Goal: Task Accomplishment & Management: Use online tool/utility

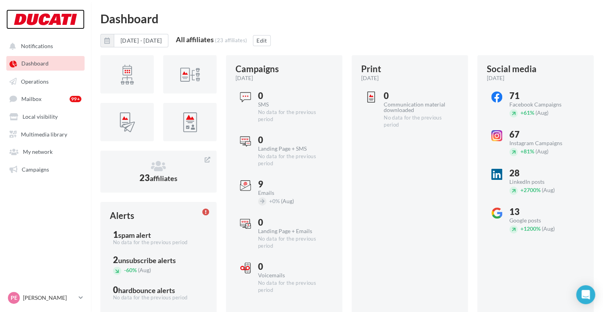
click at [35, 22] on div at bounding box center [45, 19] width 63 height 20
click at [38, 77] on link "Operations" at bounding box center [45, 81] width 81 height 14
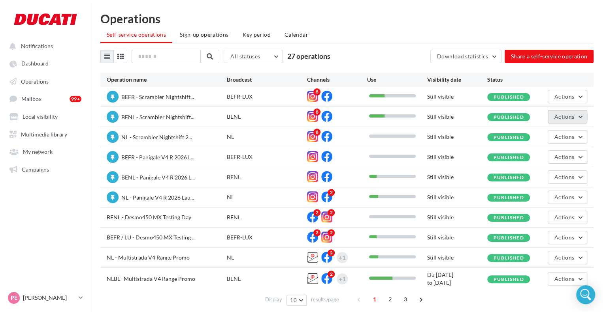
click at [571, 116] on span "Actions" at bounding box center [564, 116] width 20 height 7
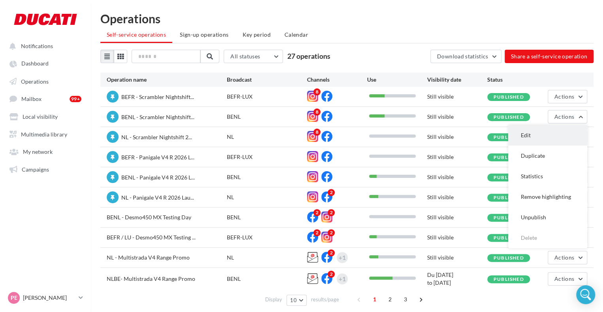
click at [534, 132] on button "Edit" at bounding box center [547, 135] width 79 height 21
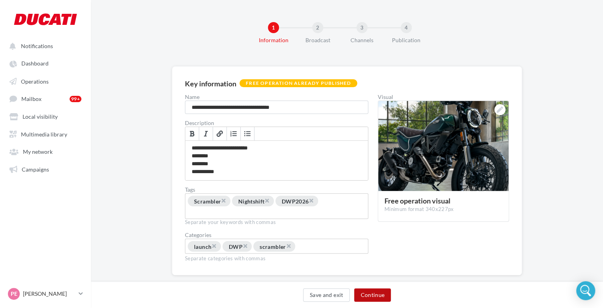
click at [375, 297] on button "Continue" at bounding box center [372, 295] width 37 height 13
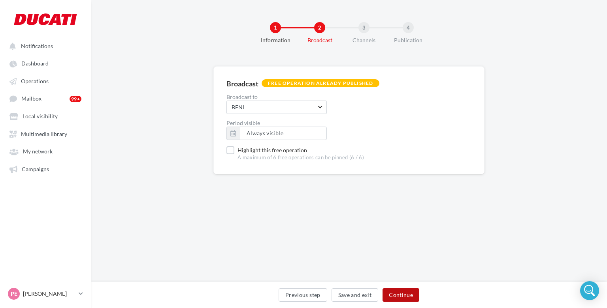
click at [394, 294] on button "Continue" at bounding box center [400, 295] width 37 height 13
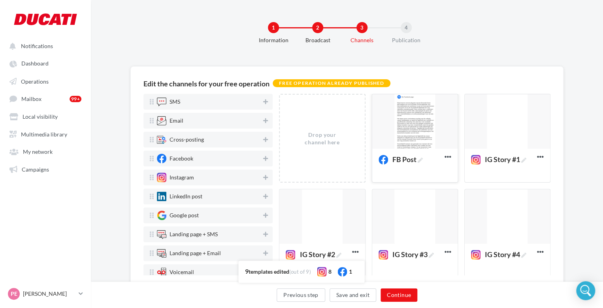
click at [408, 126] on div at bounding box center [414, 121] width 85 height 55
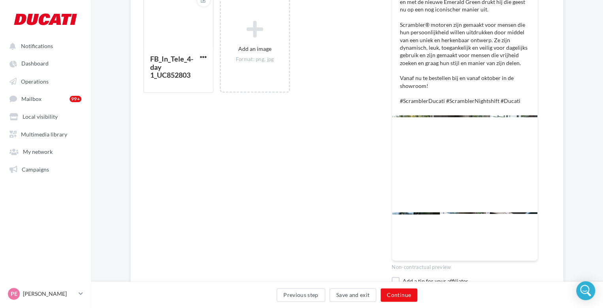
scroll to position [350, 0]
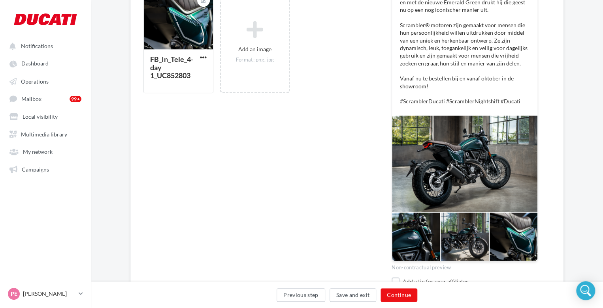
click at [408, 289] on div "Previous step Save and exit Continue" at bounding box center [346, 297] width 499 height 17
click at [401, 291] on button "Continue" at bounding box center [398, 295] width 37 height 13
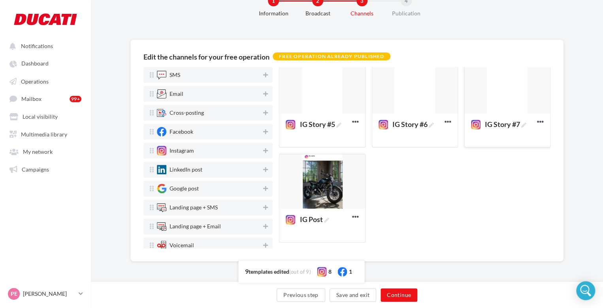
scroll to position [205, 0]
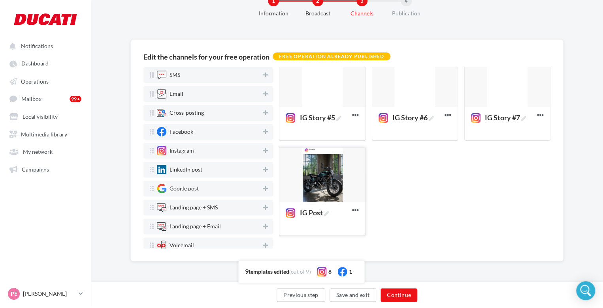
click at [338, 189] on div at bounding box center [321, 175] width 85 height 55
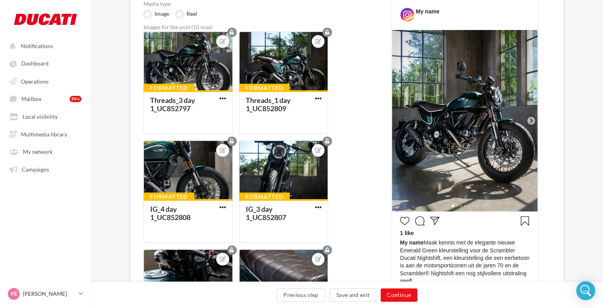
scroll to position [118, 0]
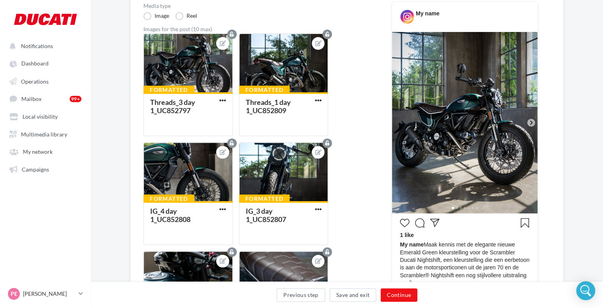
click at [529, 120] on icon at bounding box center [530, 122] width 7 height 7
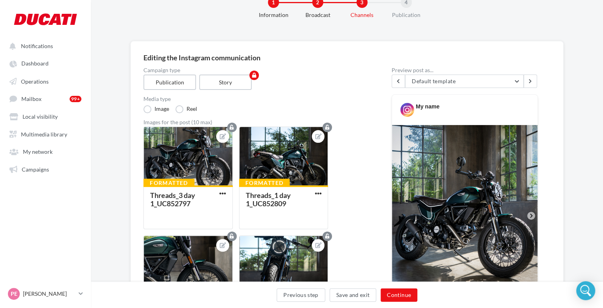
scroll to position [17, 0]
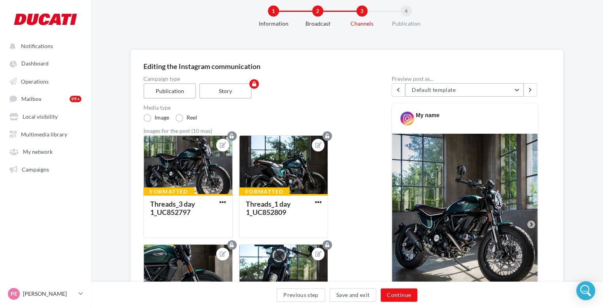
click at [462, 91] on button "Default template" at bounding box center [464, 89] width 118 height 13
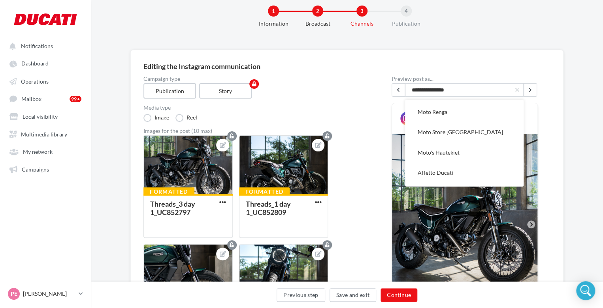
scroll to position [202, 0]
click at [443, 151] on span "Moto's Hautekiet" at bounding box center [438, 151] width 42 height 7
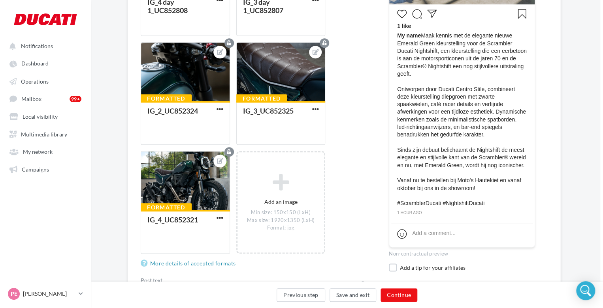
scroll to position [328, 3]
click at [389, 296] on button "Continue" at bounding box center [398, 295] width 37 height 13
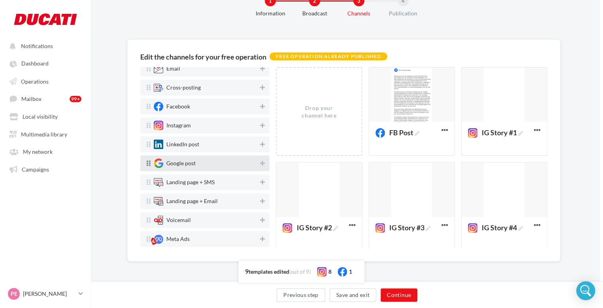
scroll to position [0, 0]
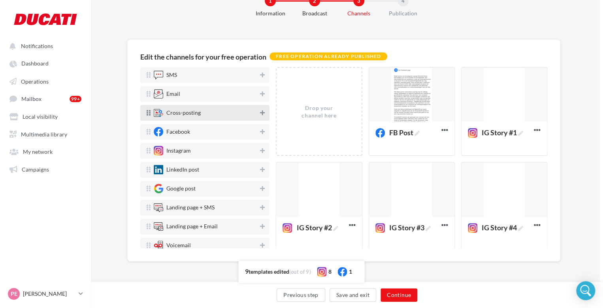
click at [260, 113] on icon at bounding box center [262, 113] width 5 height 6
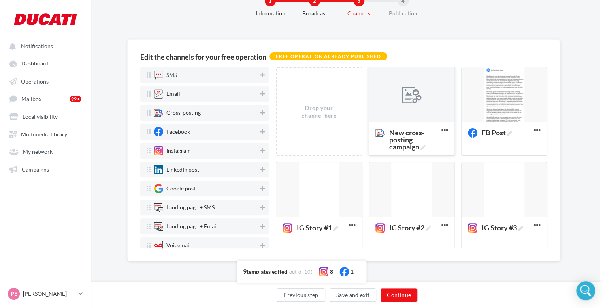
click at [415, 99] on div at bounding box center [412, 95] width 20 height 20
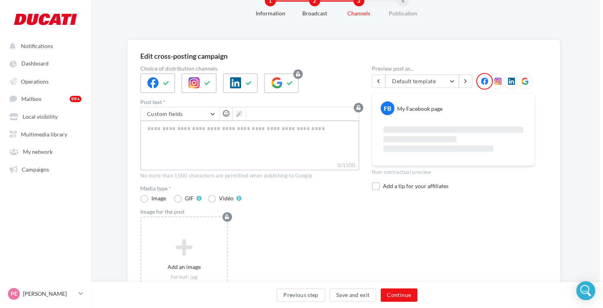
click at [156, 130] on textarea "0/1500" at bounding box center [249, 140] width 219 height 41
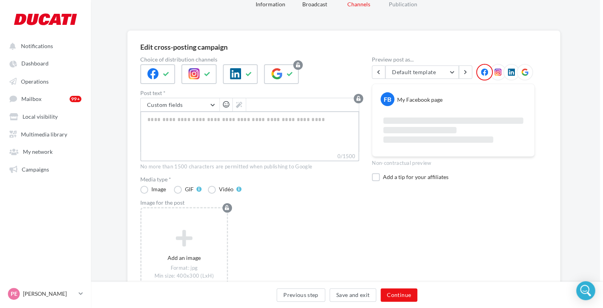
scroll to position [0, 3]
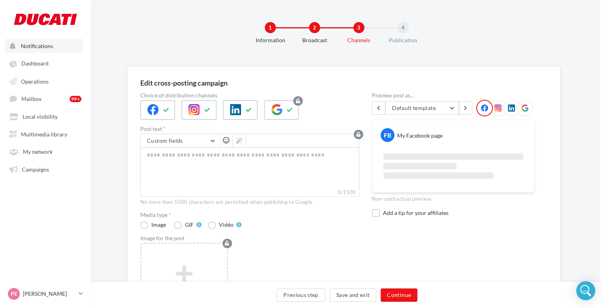
click at [33, 49] on span "Notifications" at bounding box center [37, 46] width 32 height 7
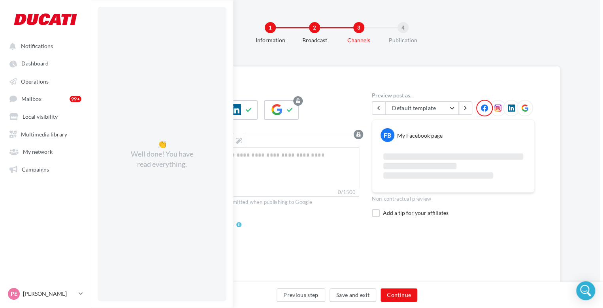
click at [297, 36] on div "Broadcast" at bounding box center [314, 40] width 51 height 8
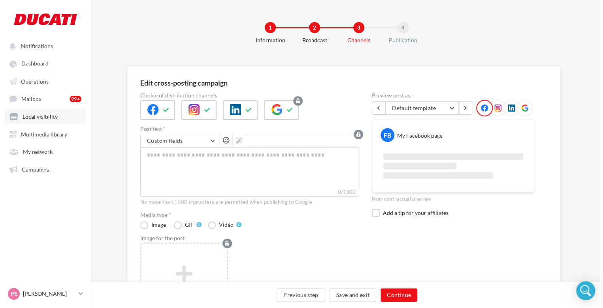
click at [35, 114] on span "Local visibility" at bounding box center [40, 116] width 35 height 7
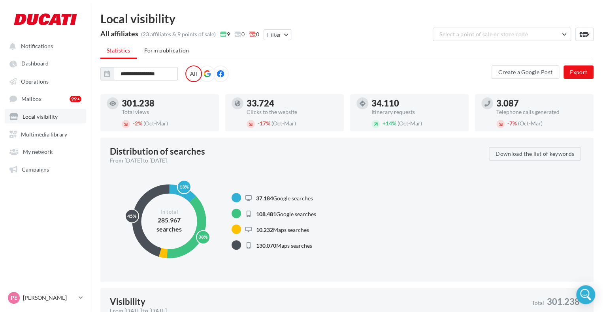
type input "**********"
click at [35, 150] on span "My network" at bounding box center [38, 151] width 30 height 7
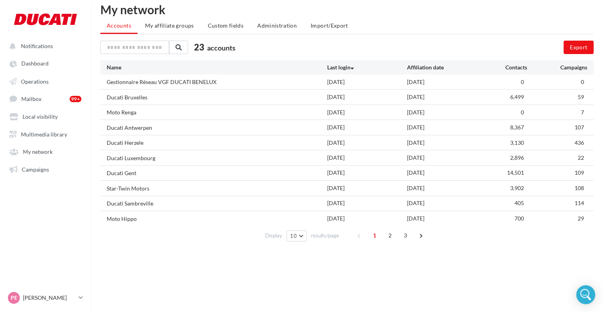
scroll to position [8, 0]
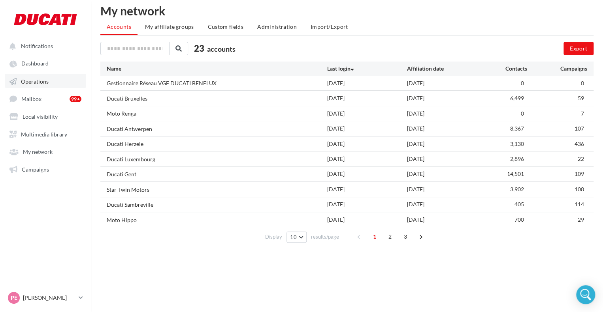
click at [39, 83] on span "Operations" at bounding box center [35, 81] width 28 height 7
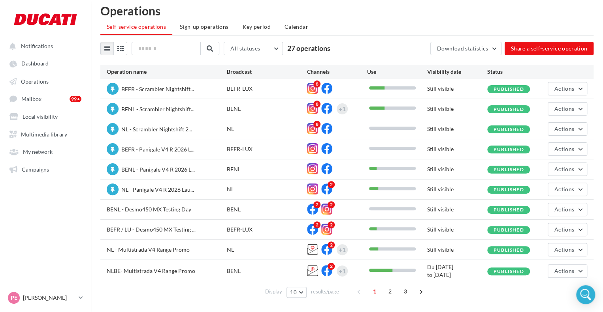
scroll to position [20, 0]
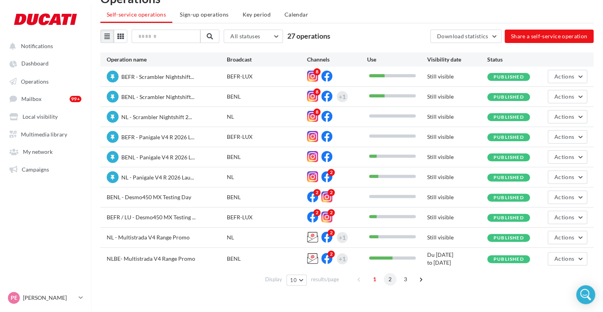
click at [389, 280] on span "2" at bounding box center [389, 279] width 13 height 13
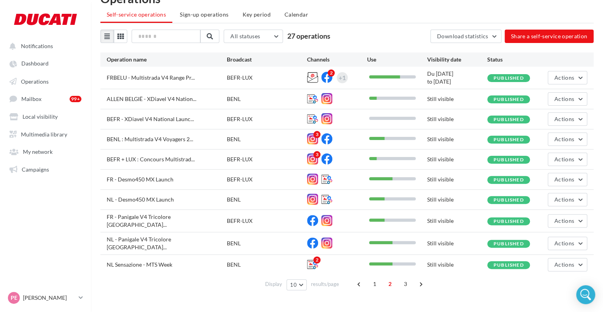
click at [410, 279] on div "1 2 3" at bounding box center [391, 284] width 76 height 13
click at [406, 280] on span "3" at bounding box center [405, 284] width 13 height 13
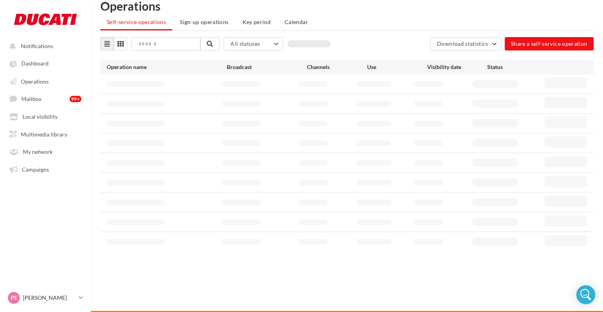
scroll to position [13, 0]
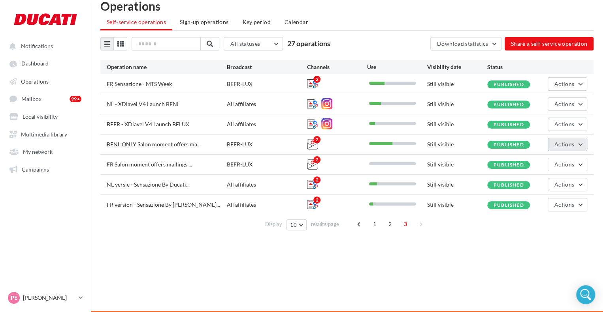
click at [562, 148] on button "Actions" at bounding box center [566, 144] width 39 height 13
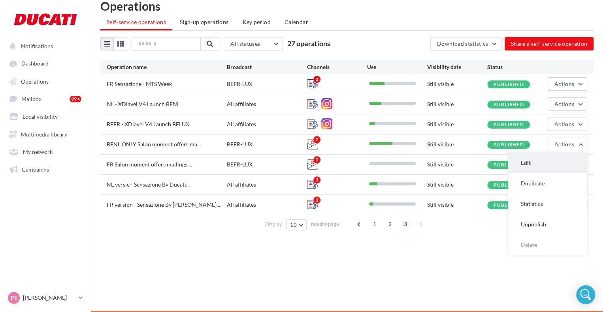
click at [539, 167] on button "Edit" at bounding box center [547, 163] width 79 height 21
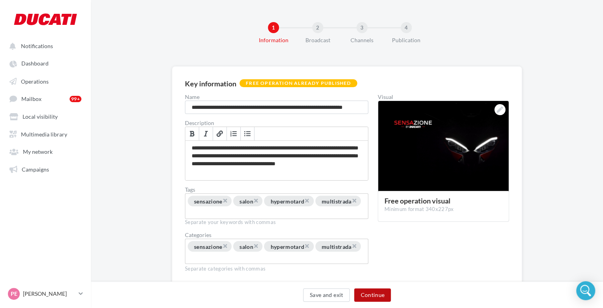
click at [369, 294] on button "Continue" at bounding box center [372, 295] width 37 height 13
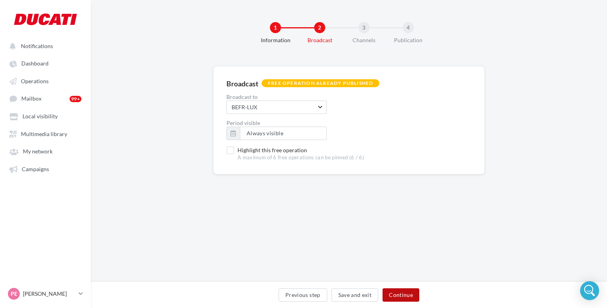
click at [404, 297] on button "Continue" at bounding box center [400, 295] width 37 height 13
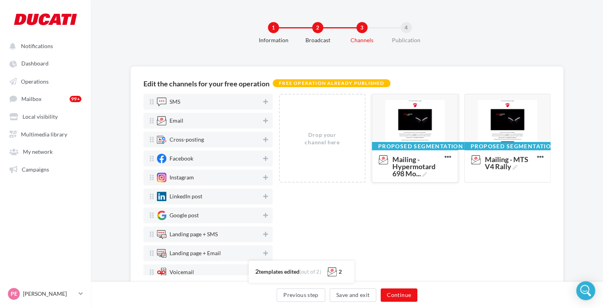
click at [413, 135] on div at bounding box center [414, 121] width 85 height 55
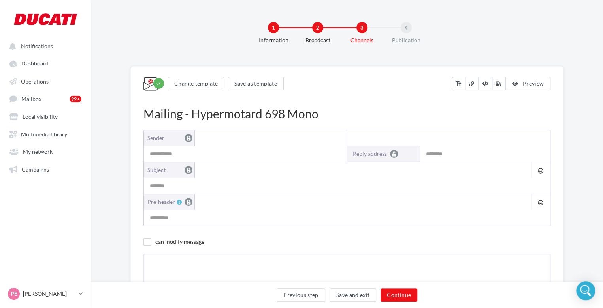
type input "**********"
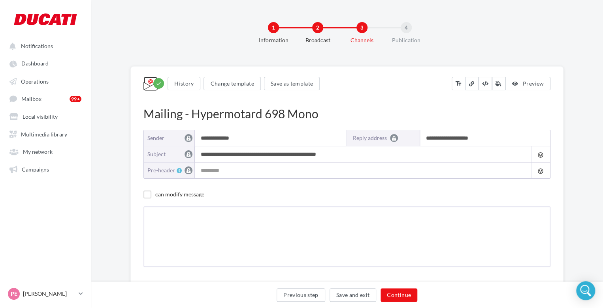
type input "**********"
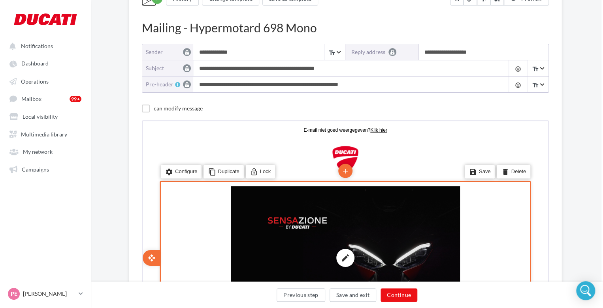
scroll to position [5, 2]
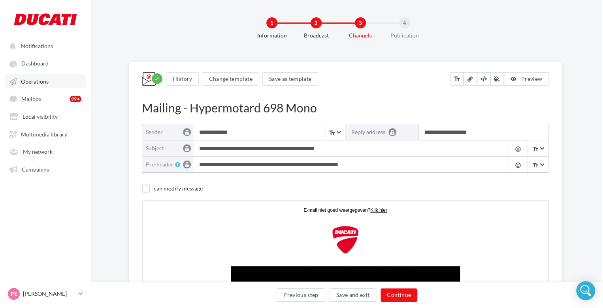
click at [39, 83] on span "Operations" at bounding box center [35, 81] width 28 height 7
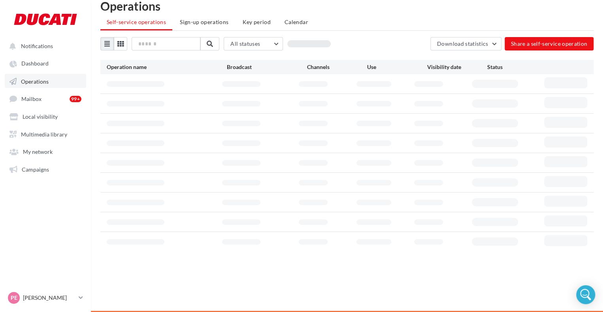
scroll to position [20, 0]
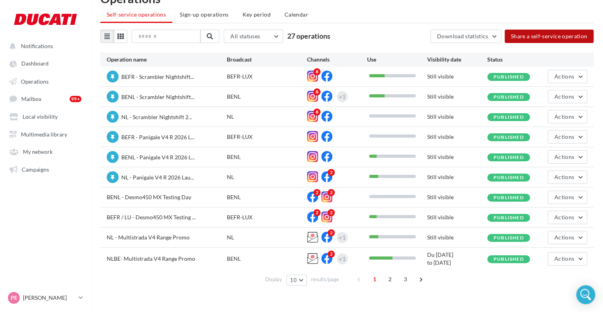
click at [543, 35] on button "Share a self-service operation" at bounding box center [548, 36] width 89 height 13
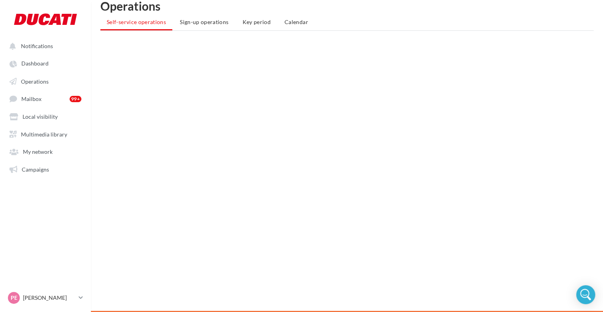
scroll to position [13, 0]
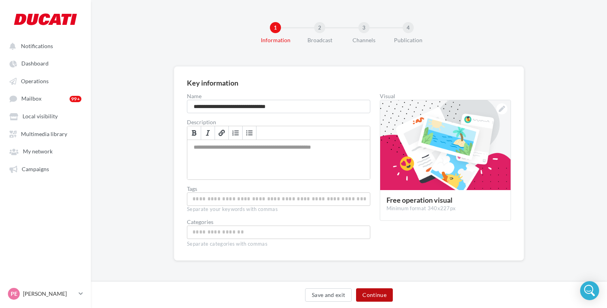
click at [368, 293] on button "Continue" at bounding box center [374, 295] width 37 height 13
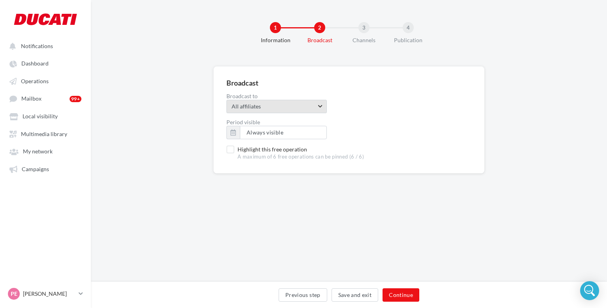
click at [251, 108] on span "All affiliates" at bounding box center [273, 107] width 85 height 8
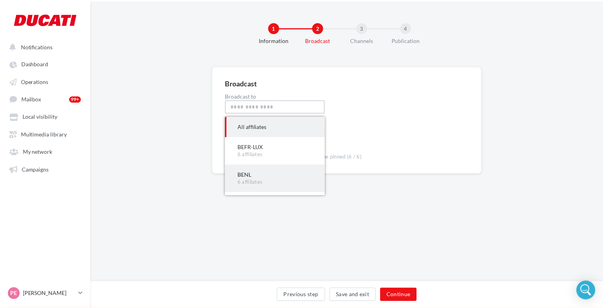
scroll to position [24, 0]
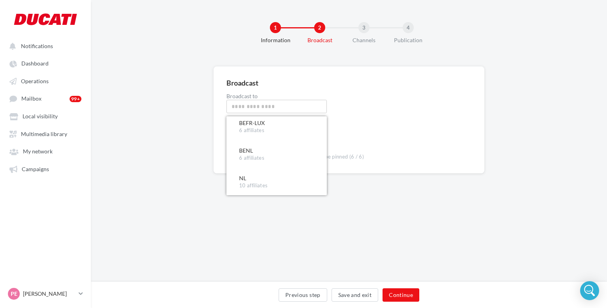
click at [381, 204] on div "1 Information 2 Broadcast 3 Channels 4 Publication Broadcast Broadcast to All a…" at bounding box center [349, 141] width 516 height 282
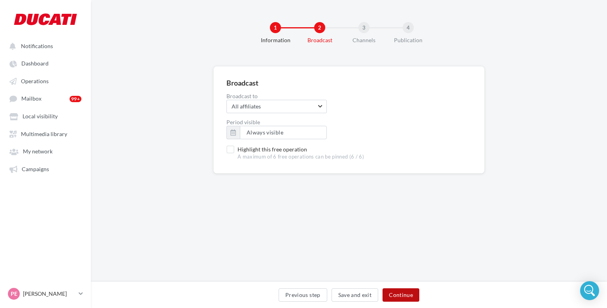
click at [404, 292] on button "Continue" at bounding box center [400, 295] width 37 height 13
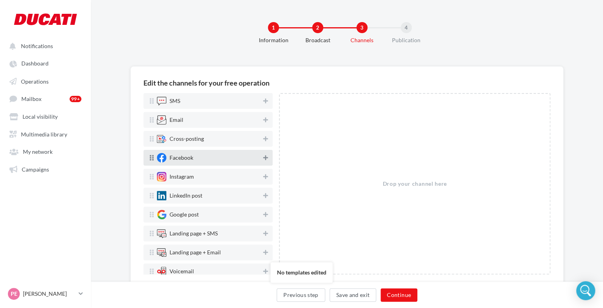
click at [263, 156] on icon at bounding box center [265, 158] width 5 height 6
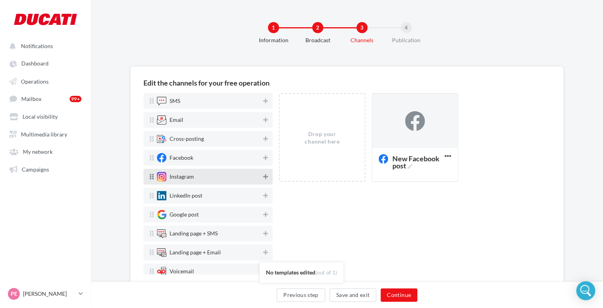
click at [263, 175] on icon at bounding box center [265, 177] width 5 height 6
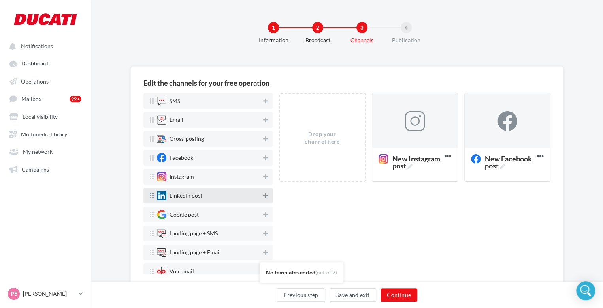
click at [263, 197] on icon at bounding box center [265, 196] width 5 height 6
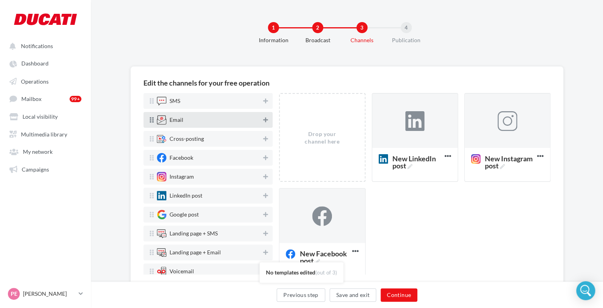
click at [263, 120] on icon at bounding box center [265, 120] width 5 height 6
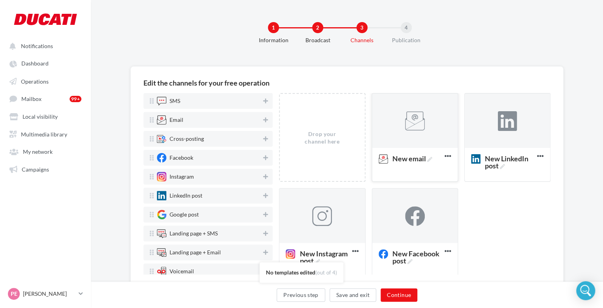
click at [417, 142] on div at bounding box center [414, 121] width 85 height 55
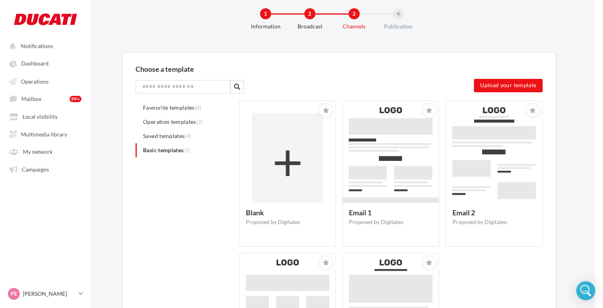
scroll to position [13, 8]
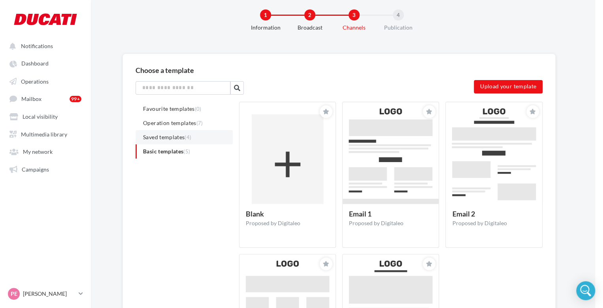
click at [171, 135] on span "Saved templates (4)" at bounding box center [167, 137] width 48 height 7
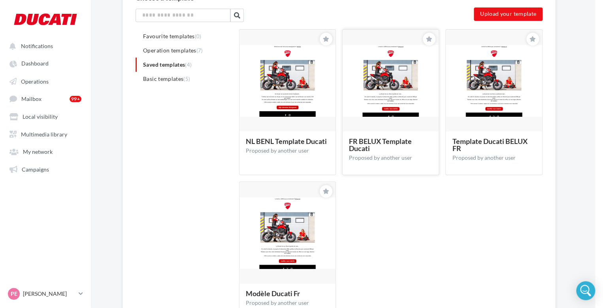
scroll to position [88, 8]
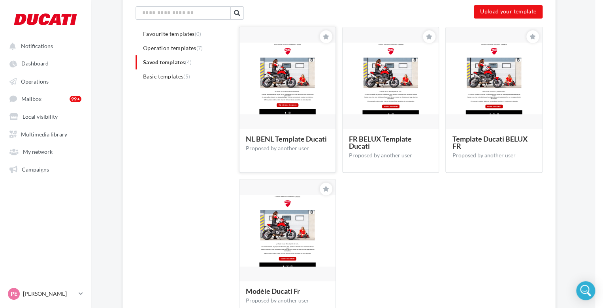
click at [289, 88] on img at bounding box center [287, 79] width 96 height 72
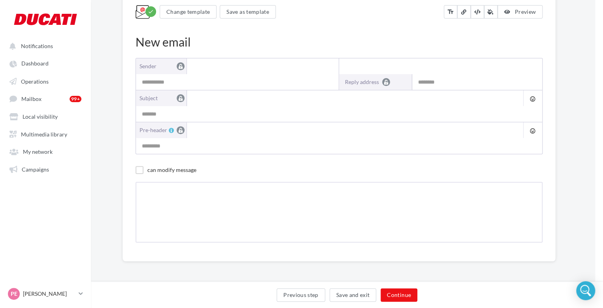
scroll to position [0, 8]
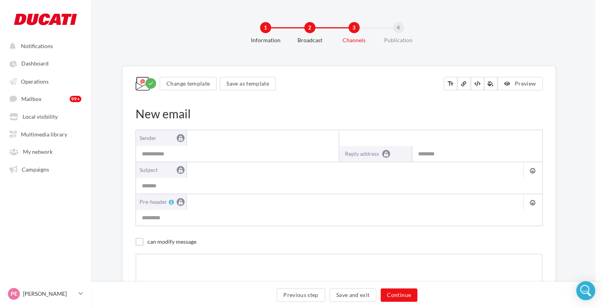
type input "**********"
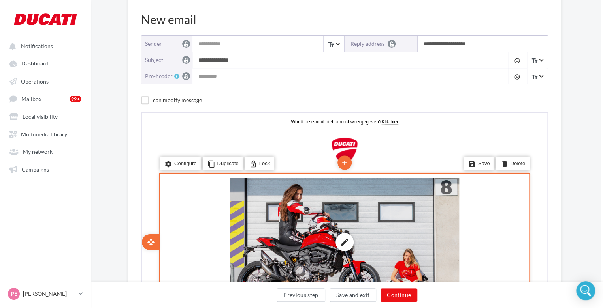
scroll to position [0, 2]
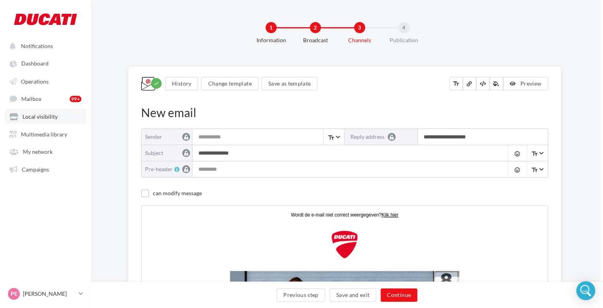
click at [58, 120] on link "Local visibility" at bounding box center [45, 116] width 81 height 14
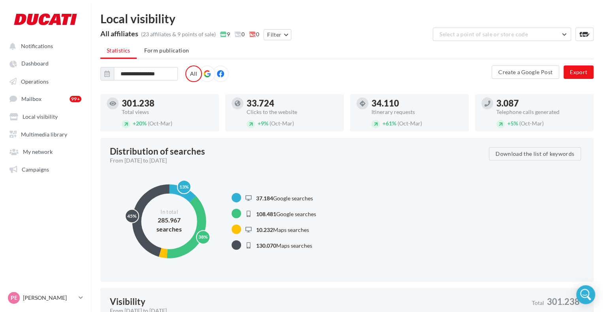
click at [203, 74] on icon at bounding box center [206, 73] width 7 height 7
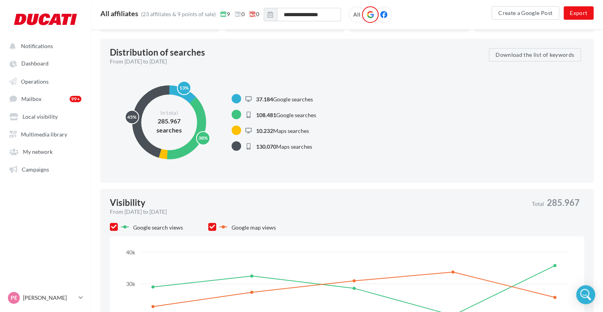
scroll to position [120, 0]
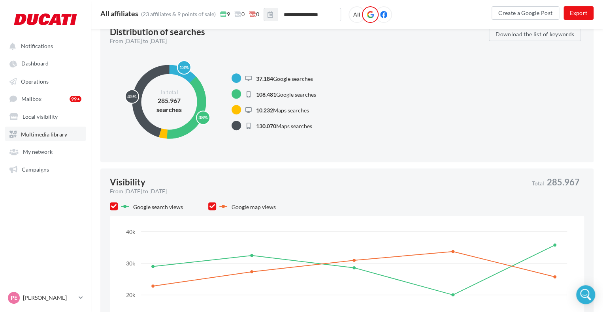
click at [37, 134] on span "Multimedia library" at bounding box center [44, 134] width 46 height 7
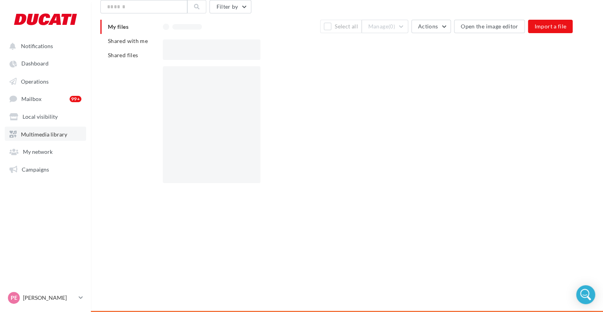
scroll to position [13, 0]
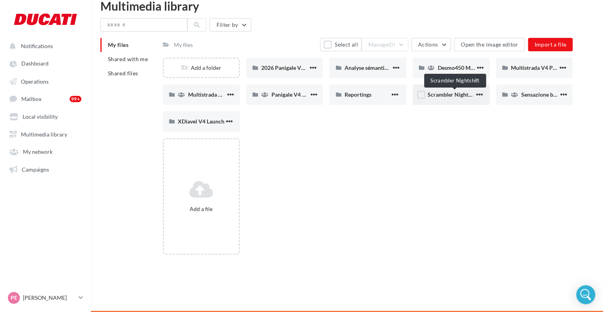
click at [452, 92] on span "Scrambler Nightshift" at bounding box center [453, 94] width 52 height 7
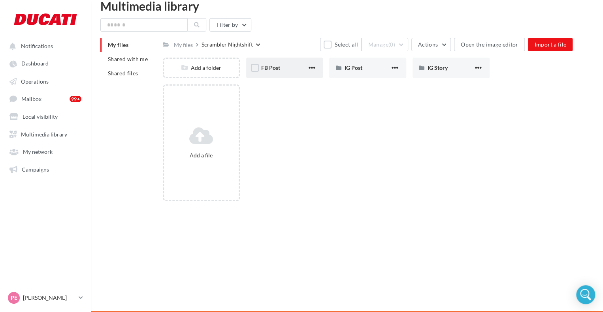
click at [278, 72] on div "FB Post" at bounding box center [284, 68] width 77 height 21
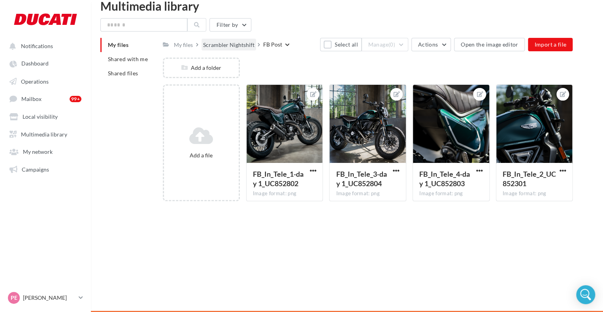
click at [228, 46] on div "Scrambler Nightshift" at bounding box center [228, 45] width 51 height 8
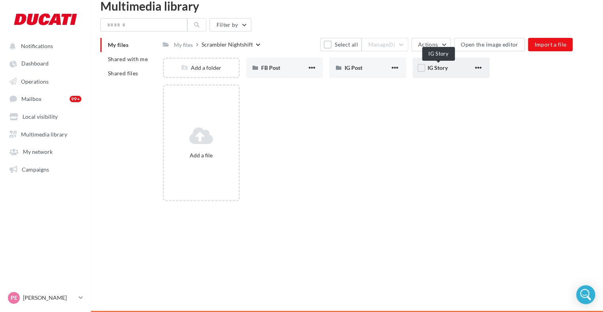
click at [434, 71] on span "IG Story" at bounding box center [437, 67] width 20 height 7
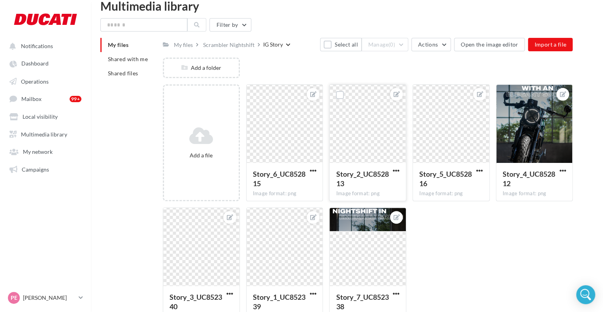
scroll to position [25, 0]
